Goal: Check status

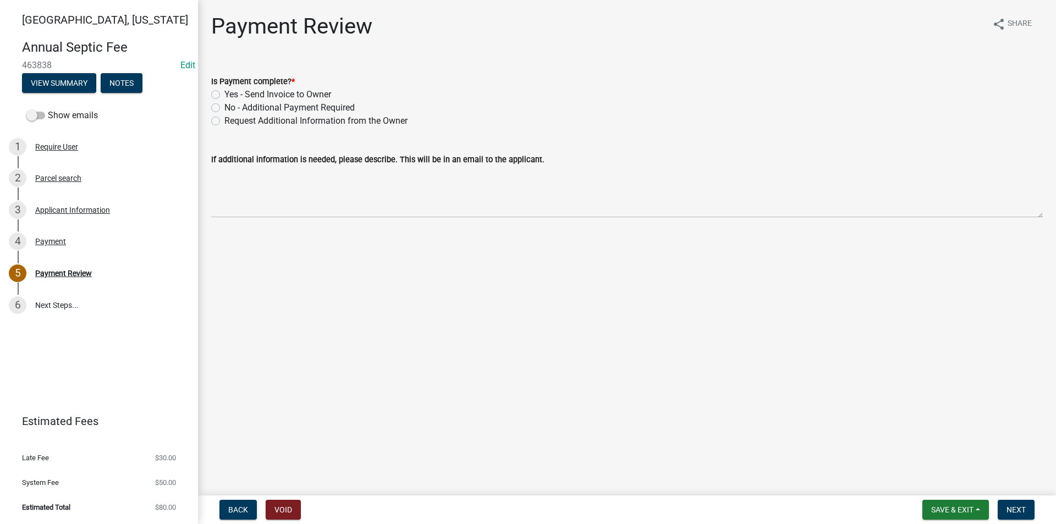
click at [143, 363] on div "Madison County, Iowa Annual Septic Fee 463838 Edit View Summary Notes Show emai…" at bounding box center [99, 262] width 198 height 524
